Goal: Information Seeking & Learning: Learn about a topic

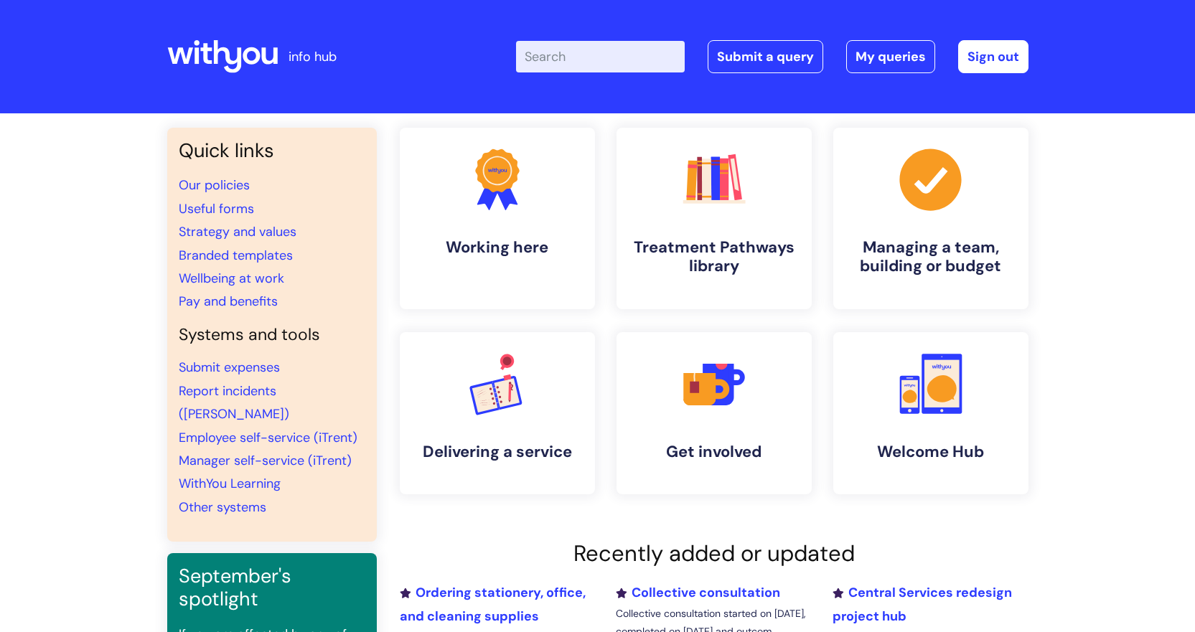
click at [579, 52] on input "Enter your search term here..." at bounding box center [600, 57] width 169 height 32
type input "reasonable"
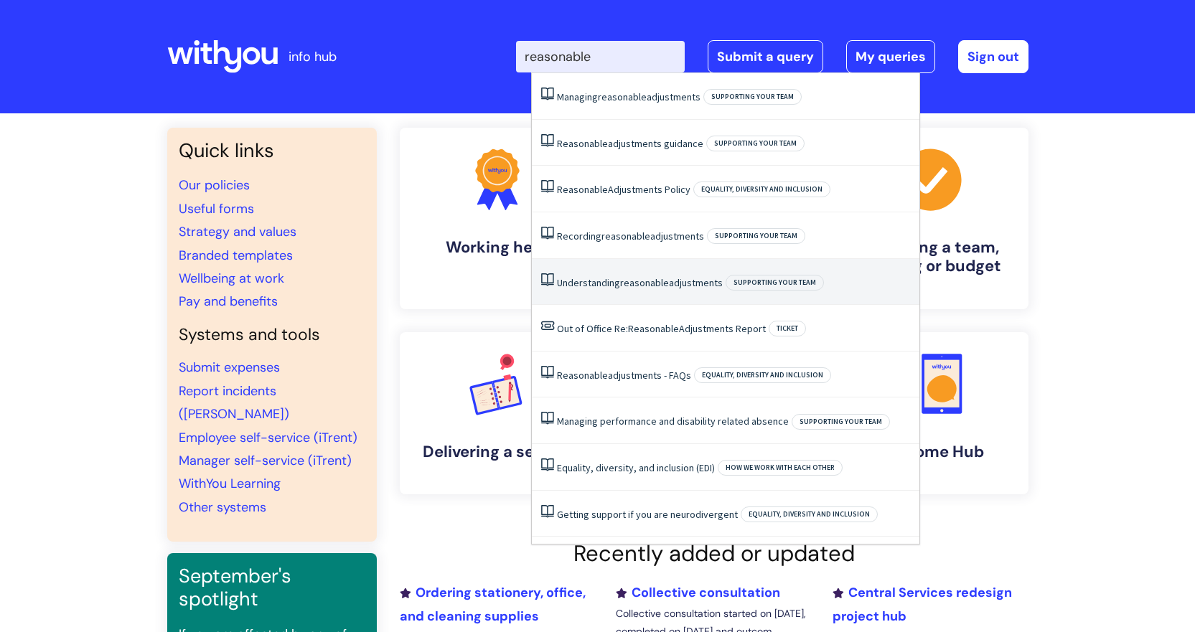
click at [604, 281] on link "Understanding reasonable adjustments" at bounding box center [640, 282] width 166 height 13
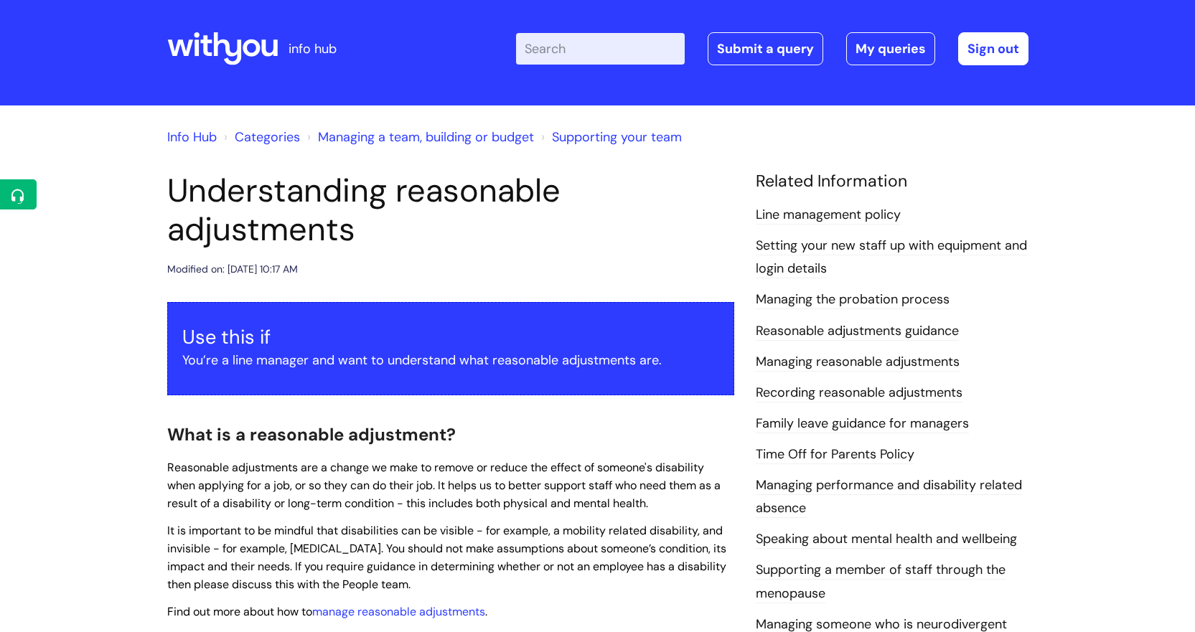
scroll to position [9, 0]
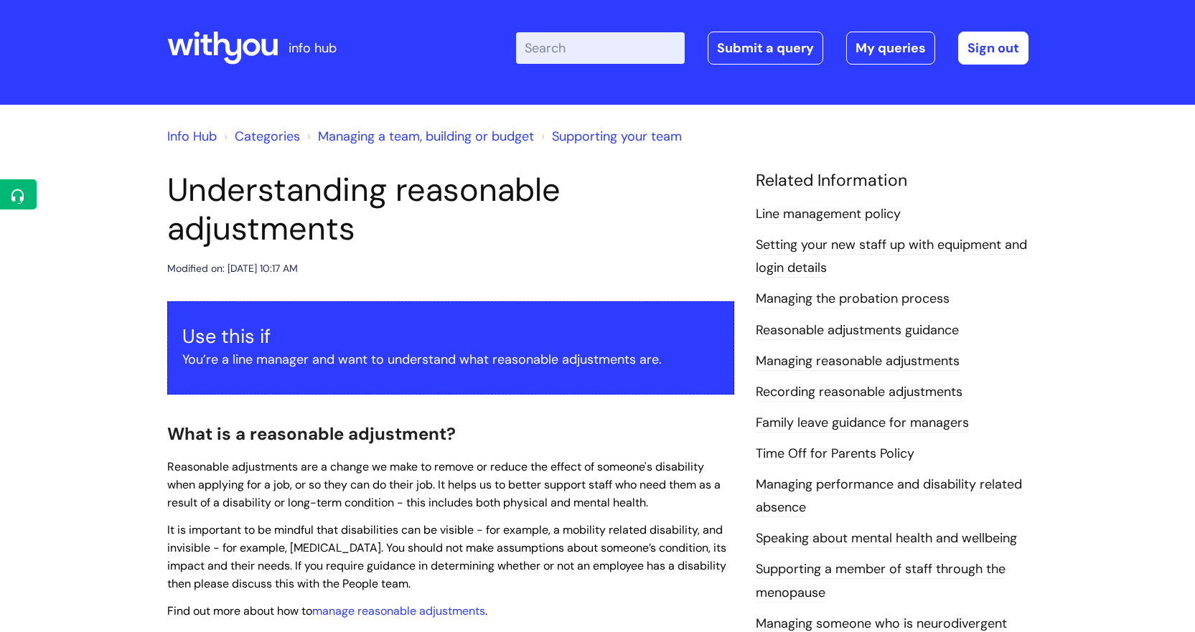
click at [597, 131] on link "Supporting your team" at bounding box center [617, 136] width 130 height 17
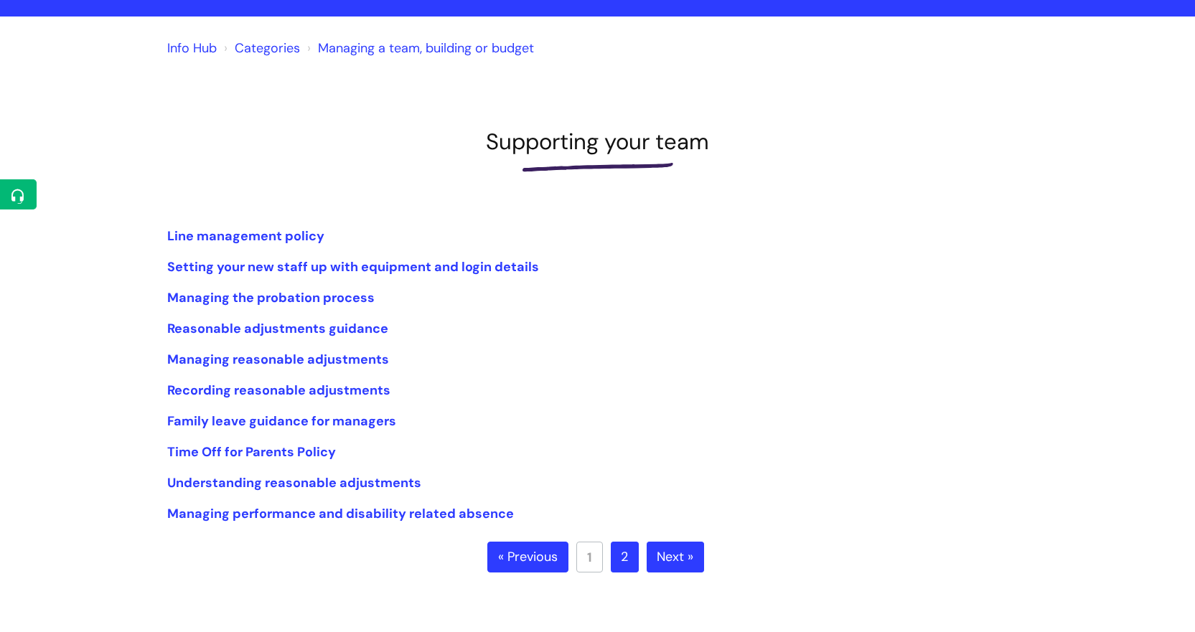
scroll to position [98, 0]
click at [671, 559] on link "Next »" at bounding box center [675, 557] width 57 height 32
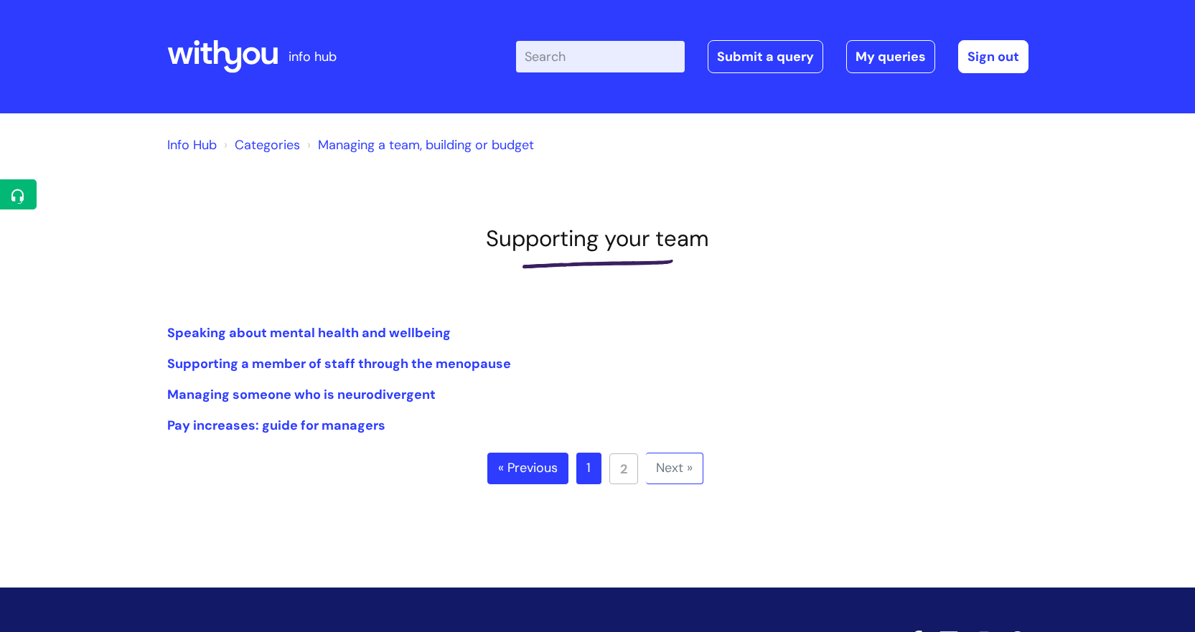
click at [515, 465] on link "« Previous" at bounding box center [527, 469] width 81 height 32
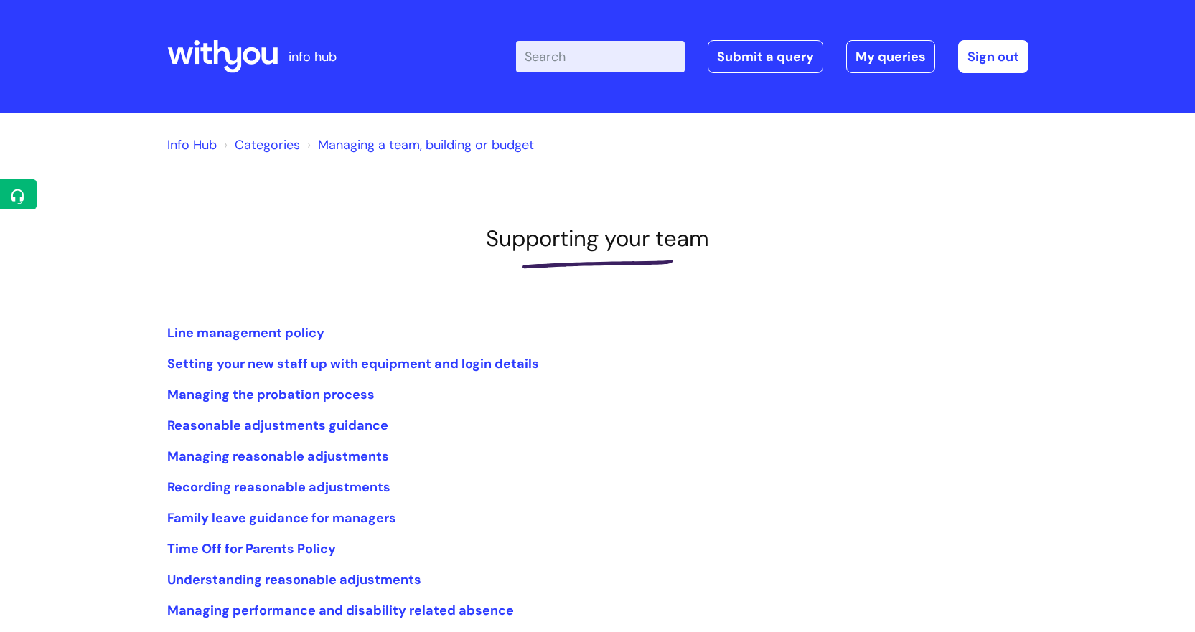
scroll to position [108, 0]
